Goal: Navigation & Orientation: Understand site structure

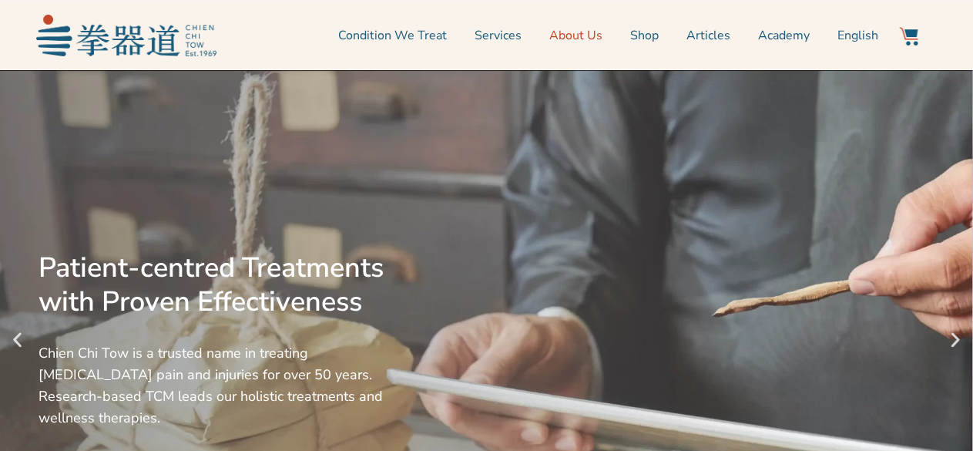
drag, startPoint x: 578, startPoint y: 115, endPoint x: 586, endPoint y: 35, distance: 80.5
click at [586, 35] on link "About Us" at bounding box center [575, 35] width 53 height 39
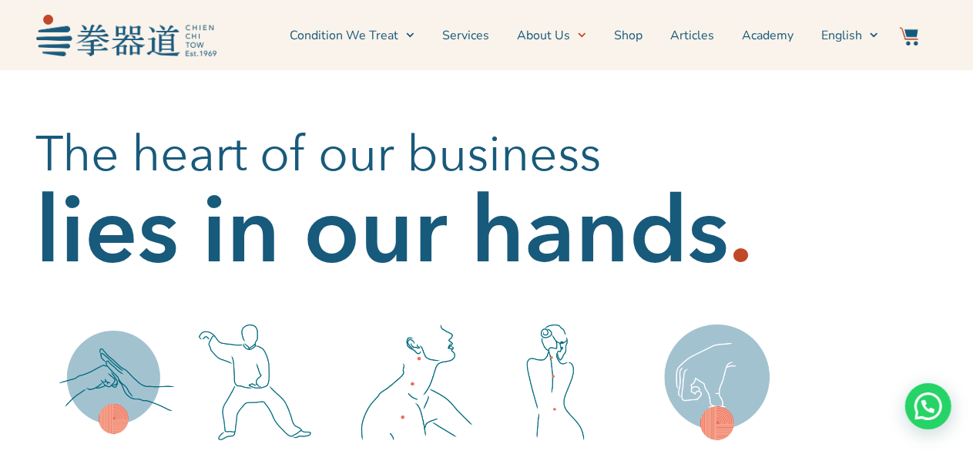
scroll to position [231, 0]
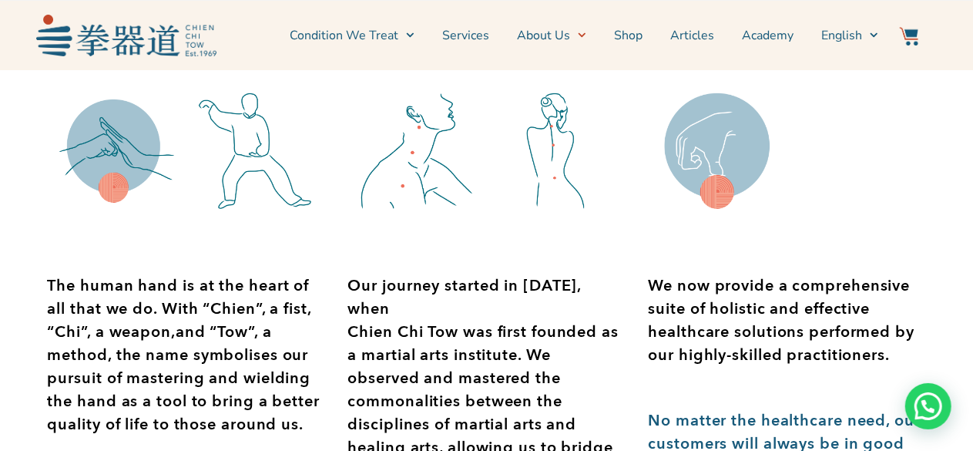
drag, startPoint x: 441, startPoint y: 350, endPoint x: 382, endPoint y: 308, distance: 72.5
click at [441, 350] on p "Our journey started in 1969, when Chien Chi Tow was first founded as a martial …" at bounding box center [485, 424] width 277 height 300
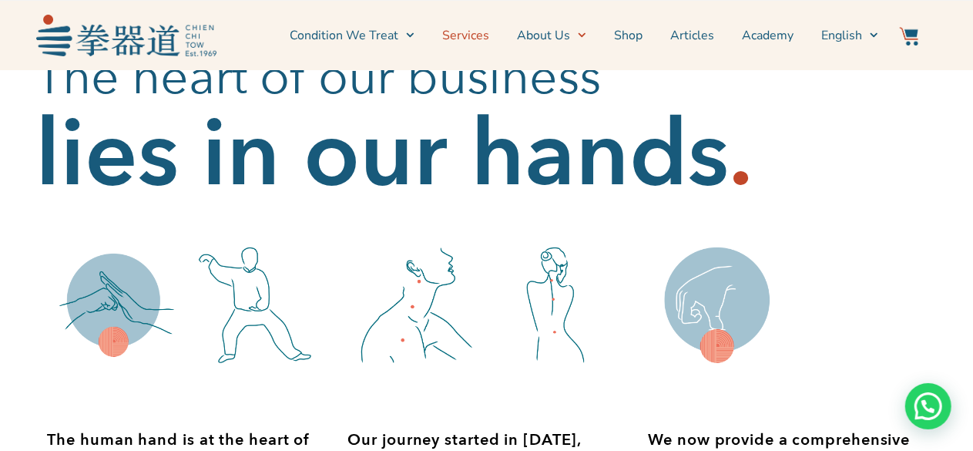
click at [478, 38] on link "Services" at bounding box center [465, 35] width 47 height 39
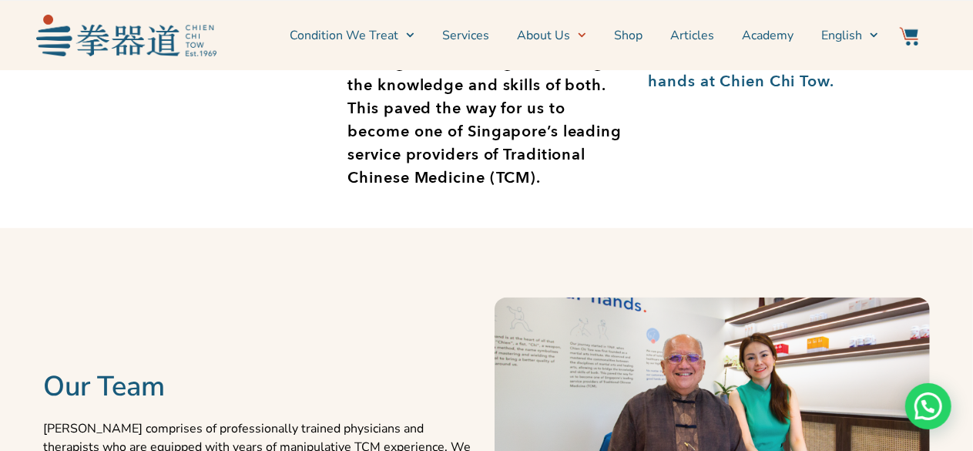
scroll to position [462, 0]
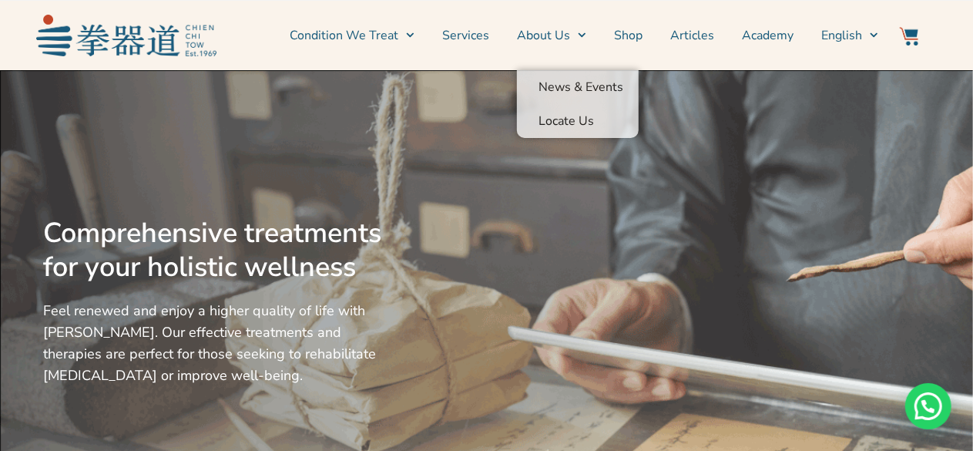
click at [483, 32] on link "Services" at bounding box center [465, 35] width 47 height 39
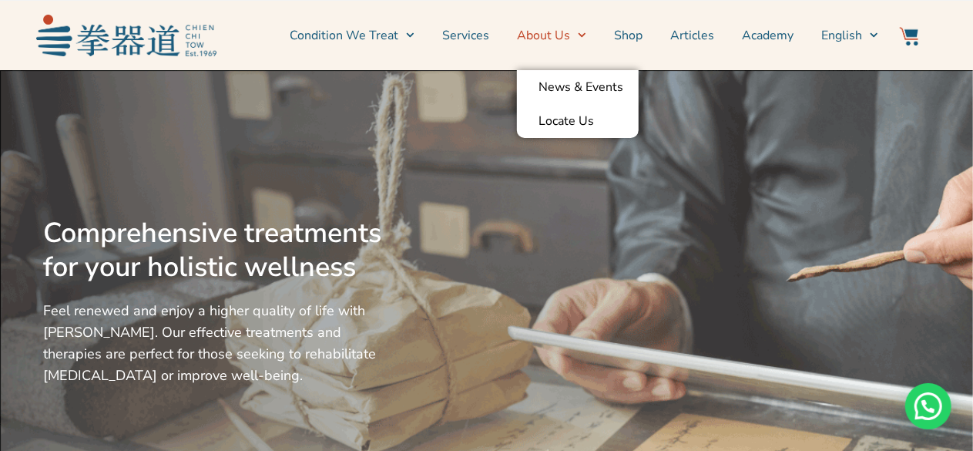
click at [476, 37] on link "Services" at bounding box center [465, 35] width 47 height 39
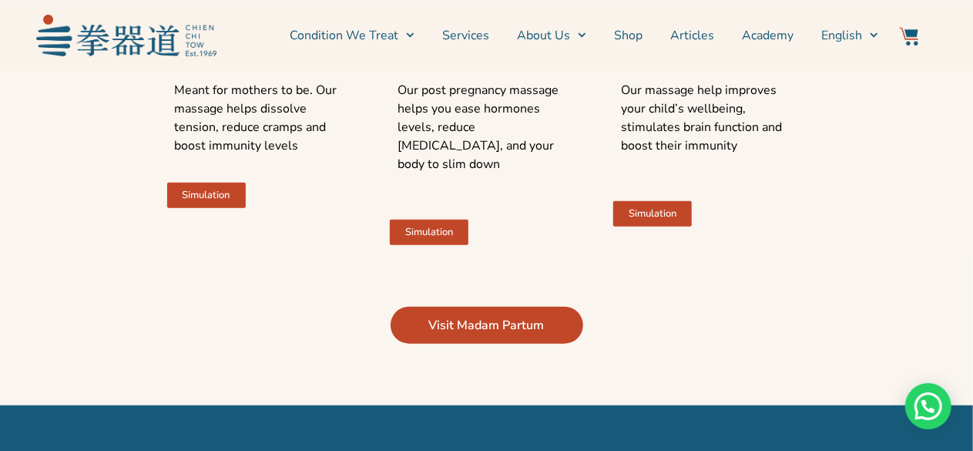
scroll to position [3159, 0]
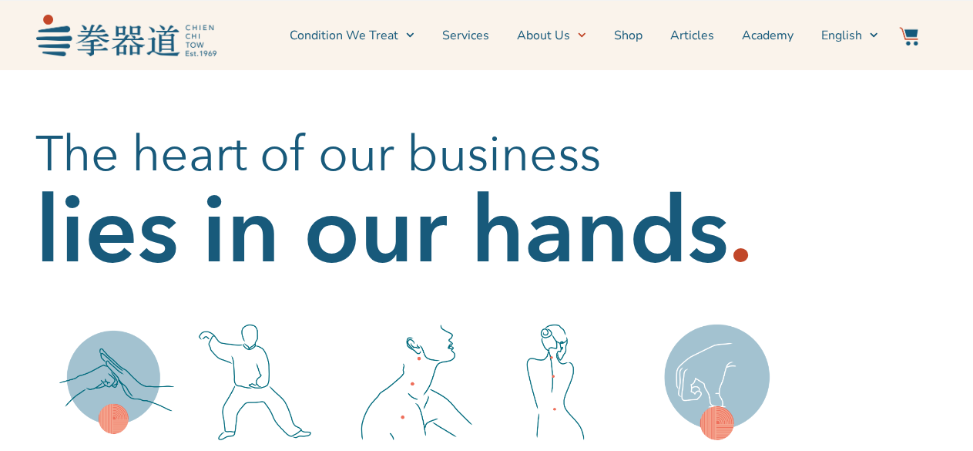
scroll to position [154, 0]
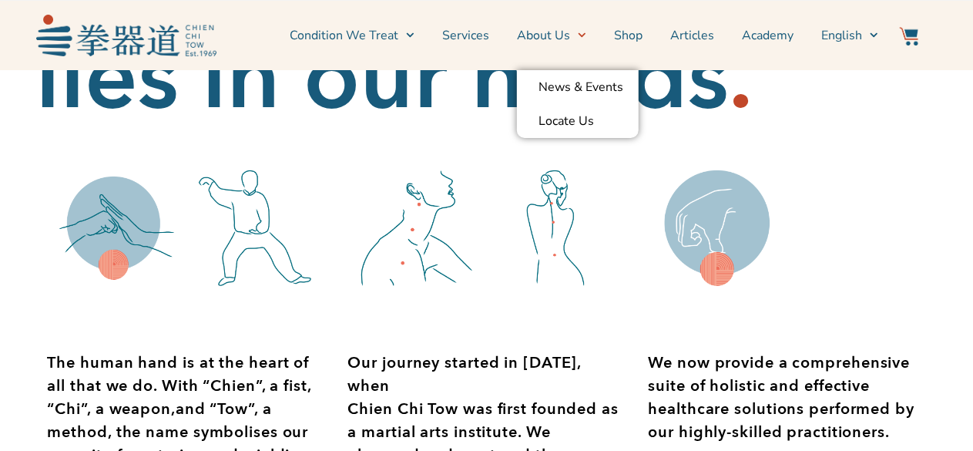
click at [575, 38] on span "Menu" at bounding box center [578, 35] width 16 height 24
